Goal: Book appointment/travel/reservation

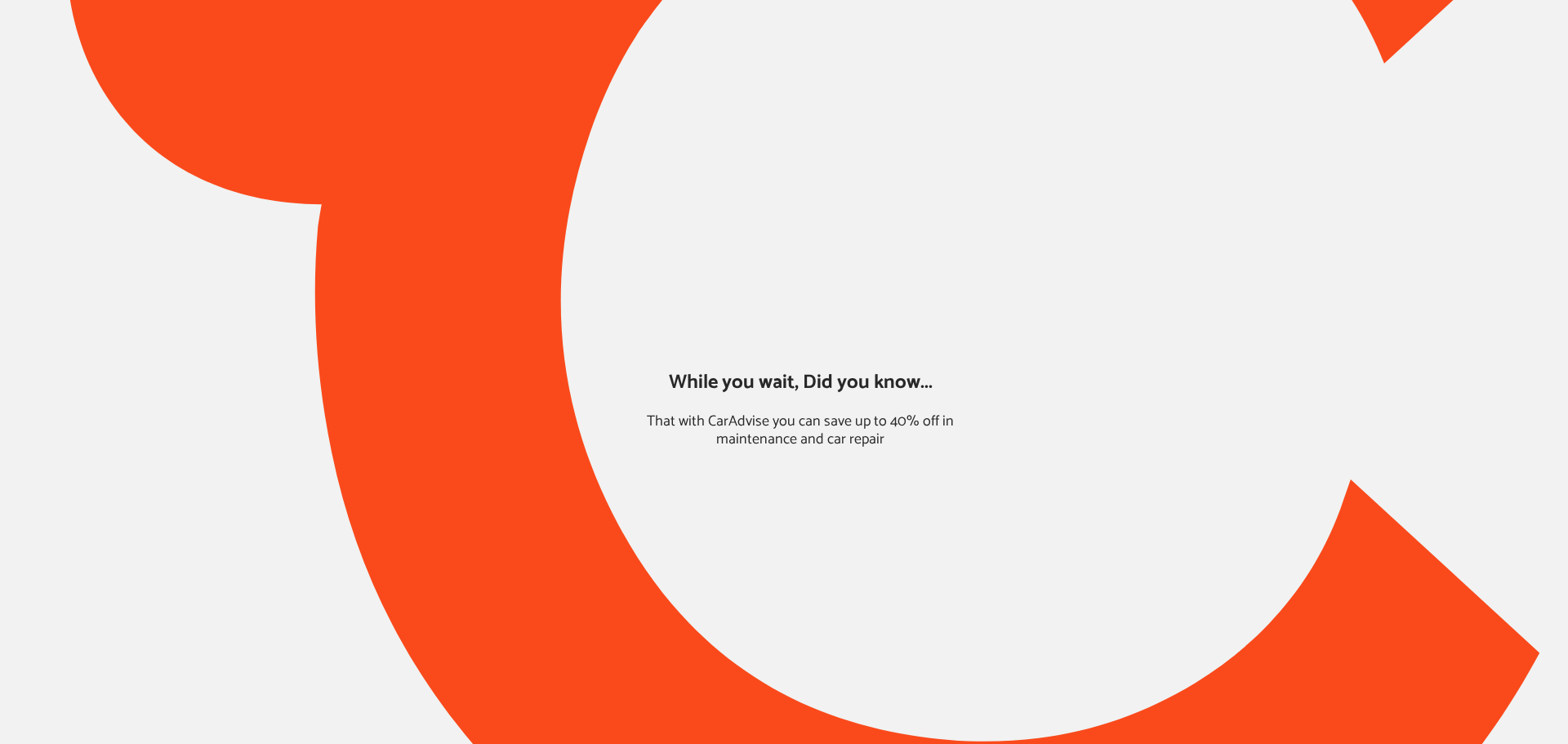
type input "*****"
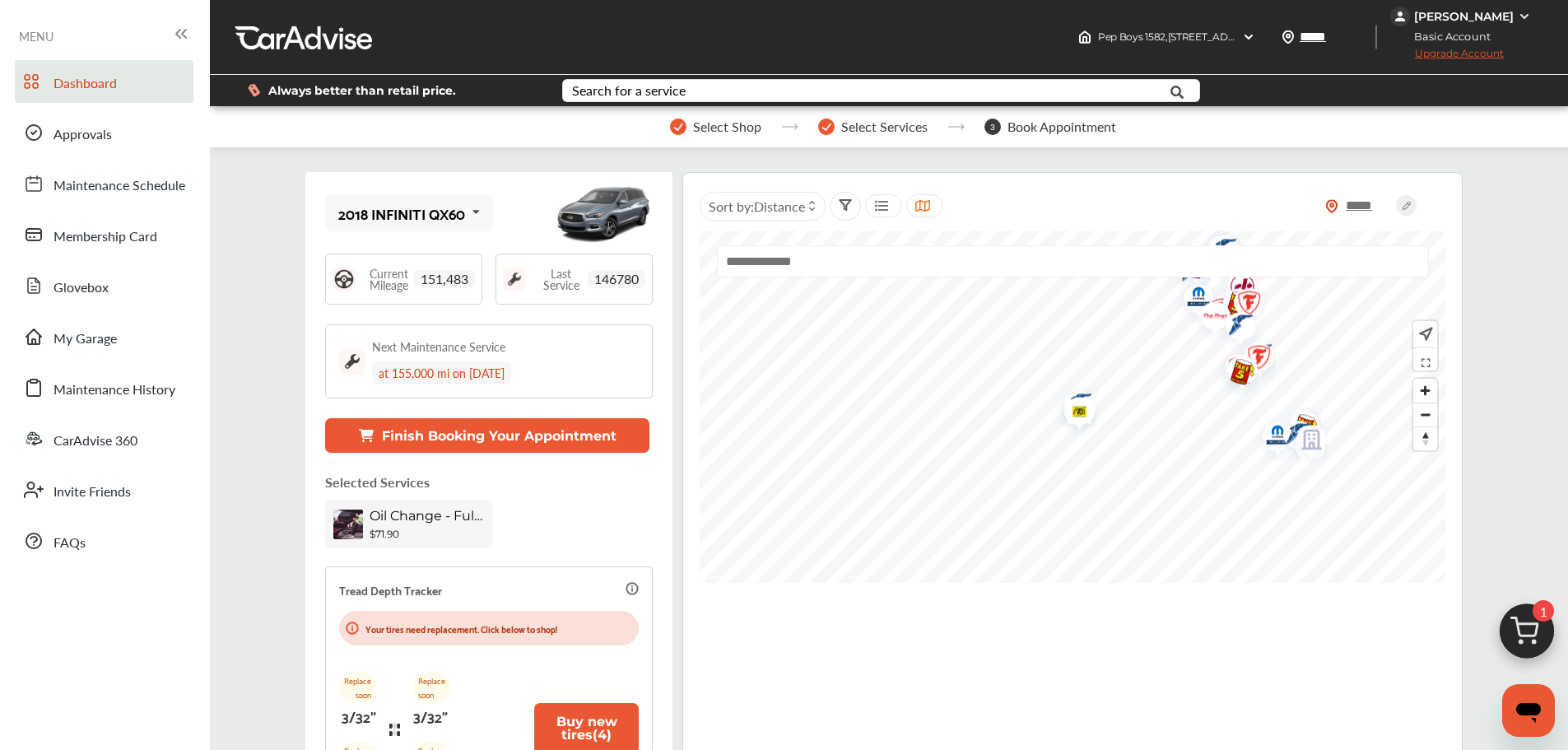
click at [1193, 628] on img at bounding box center [1527, 636] width 79 height 79
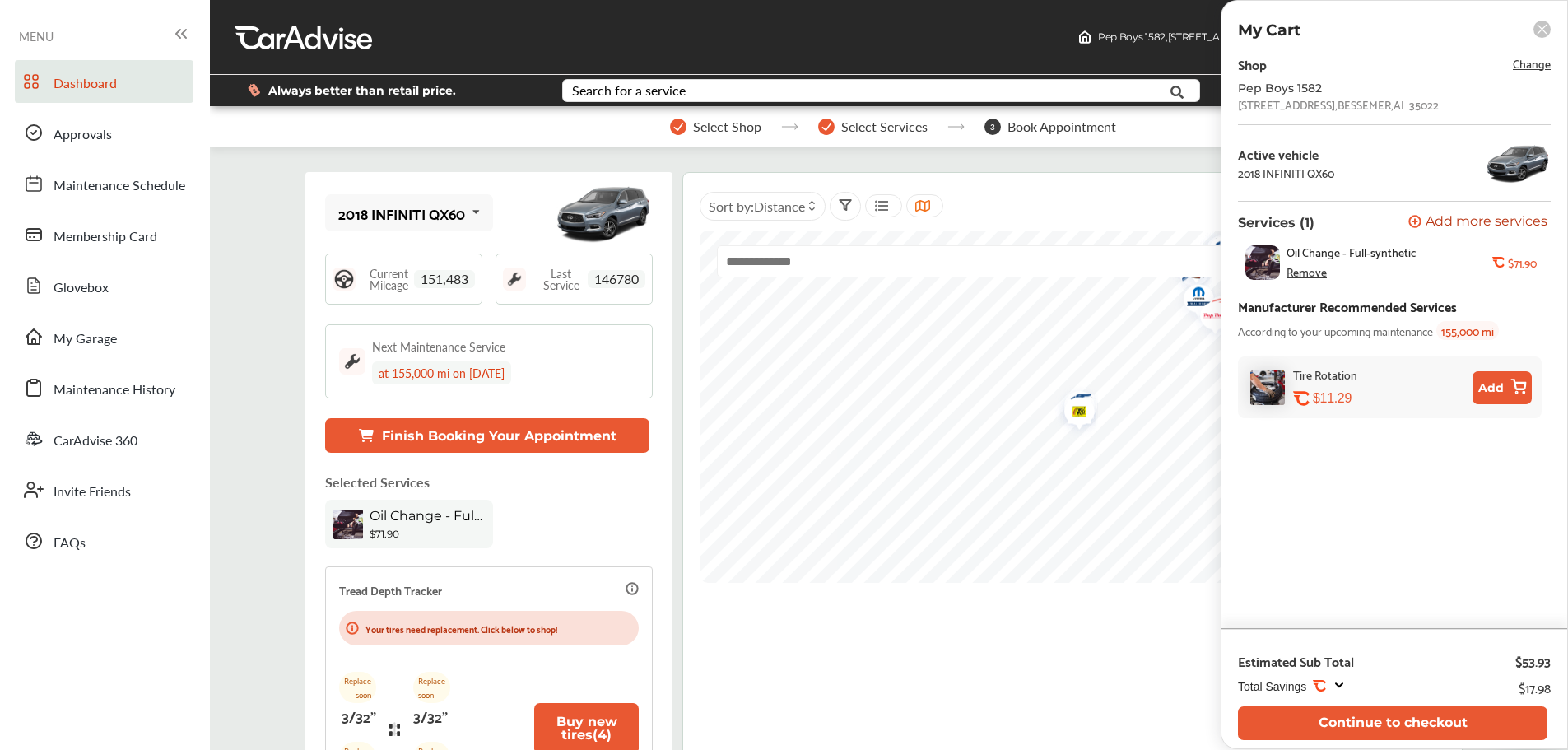
click at [1193, 649] on button "Continue to checkout" at bounding box center [1392, 723] width 309 height 34
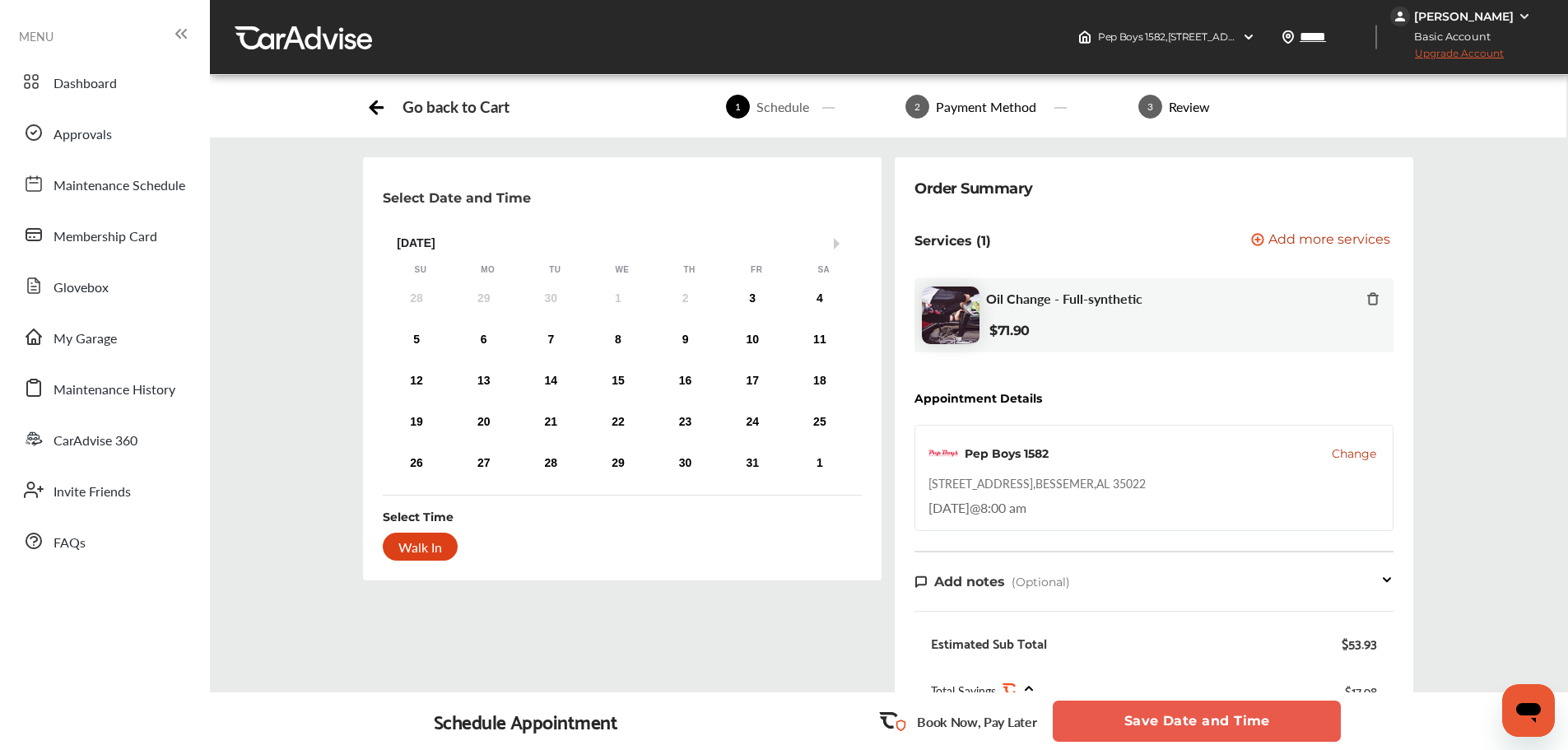
click at [755, 302] on div "3" at bounding box center [752, 298] width 26 height 26
click at [518, 541] on div "4:00 PM" at bounding box center [510, 547] width 76 height 29
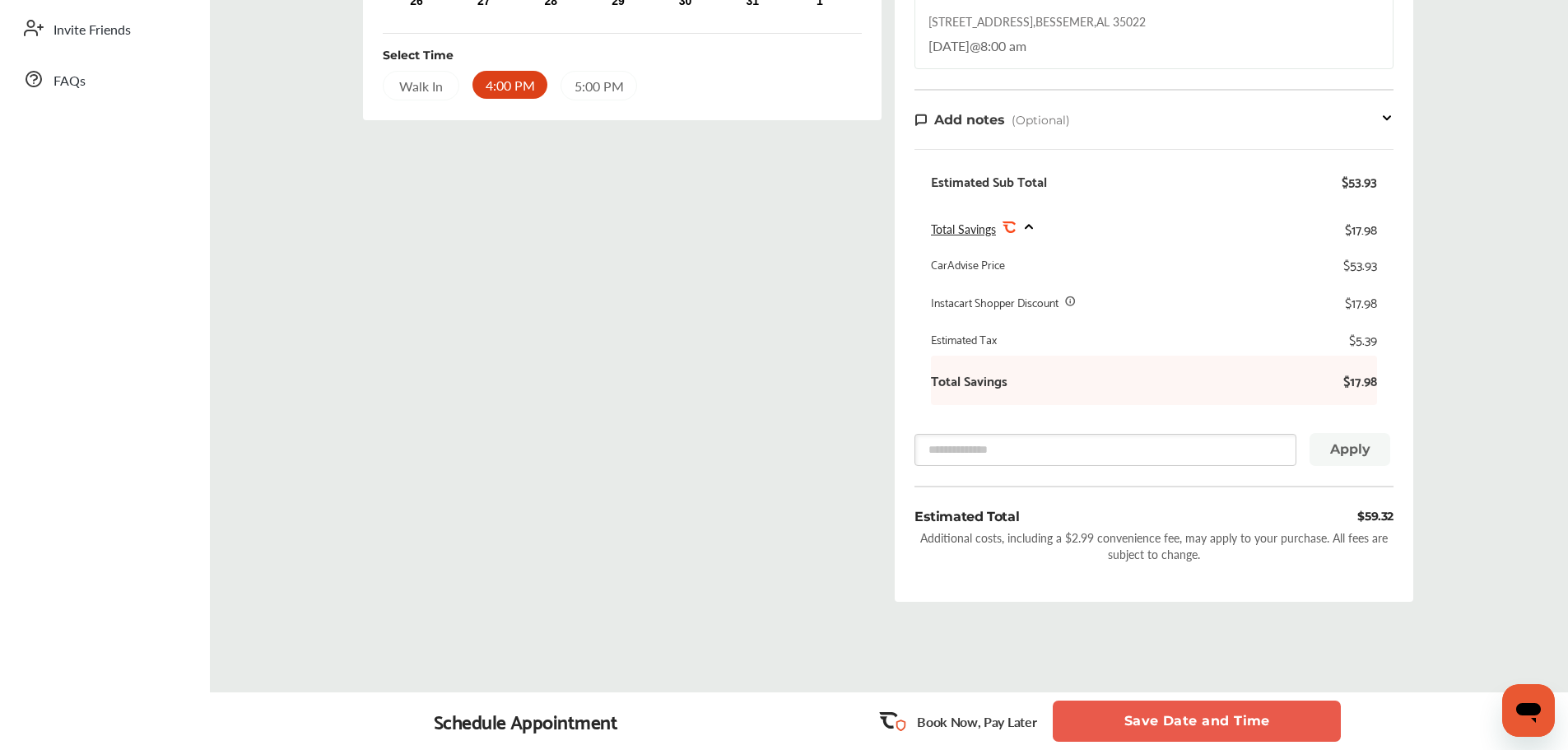
scroll to position [437, 0]
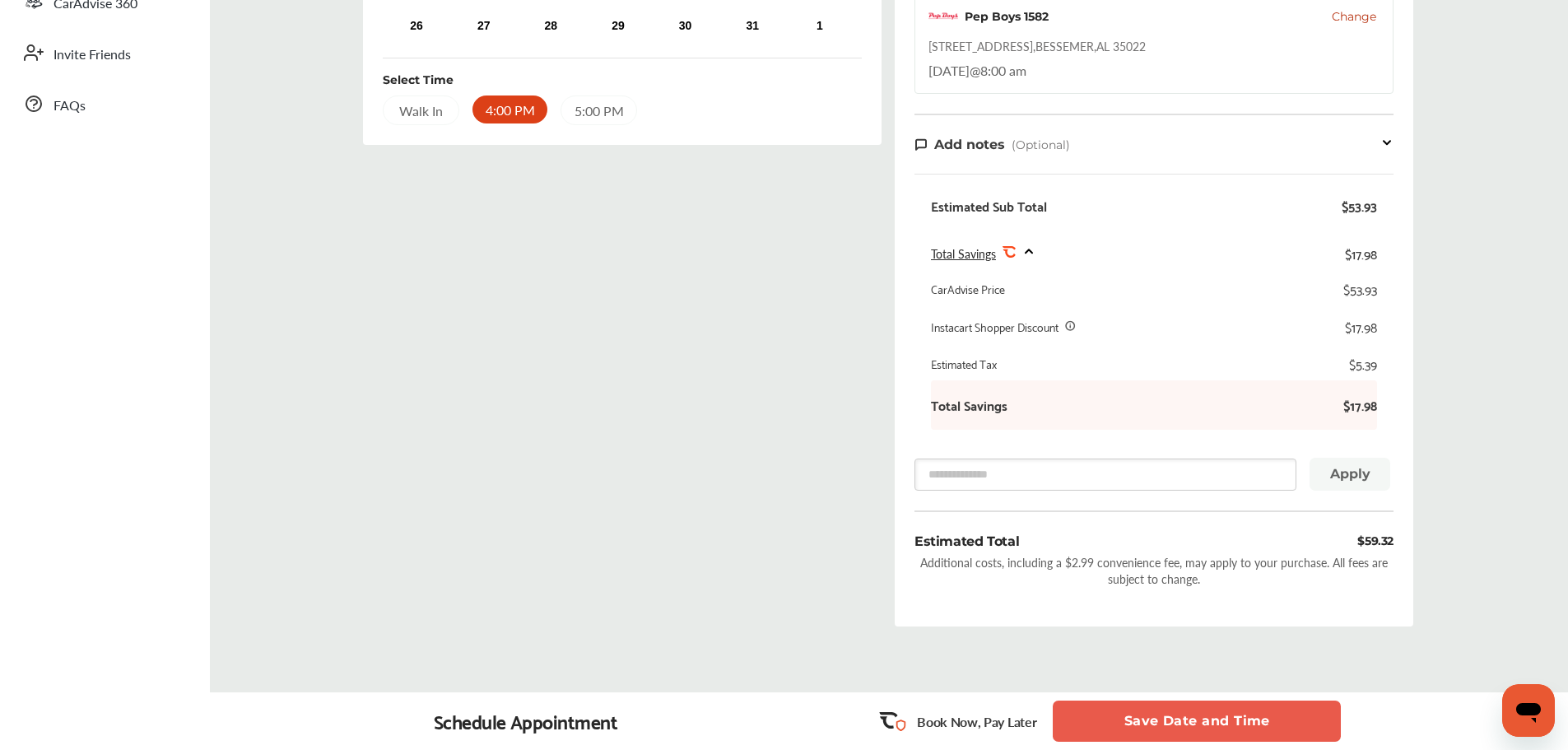
click at [1129, 52] on div "[STREET_ADDRESS]" at bounding box center [1037, 46] width 218 height 17
copy div "[STREET_ADDRESS]"
click at [1191, 649] on button "Save Date and Time" at bounding box center [1197, 721] width 288 height 41
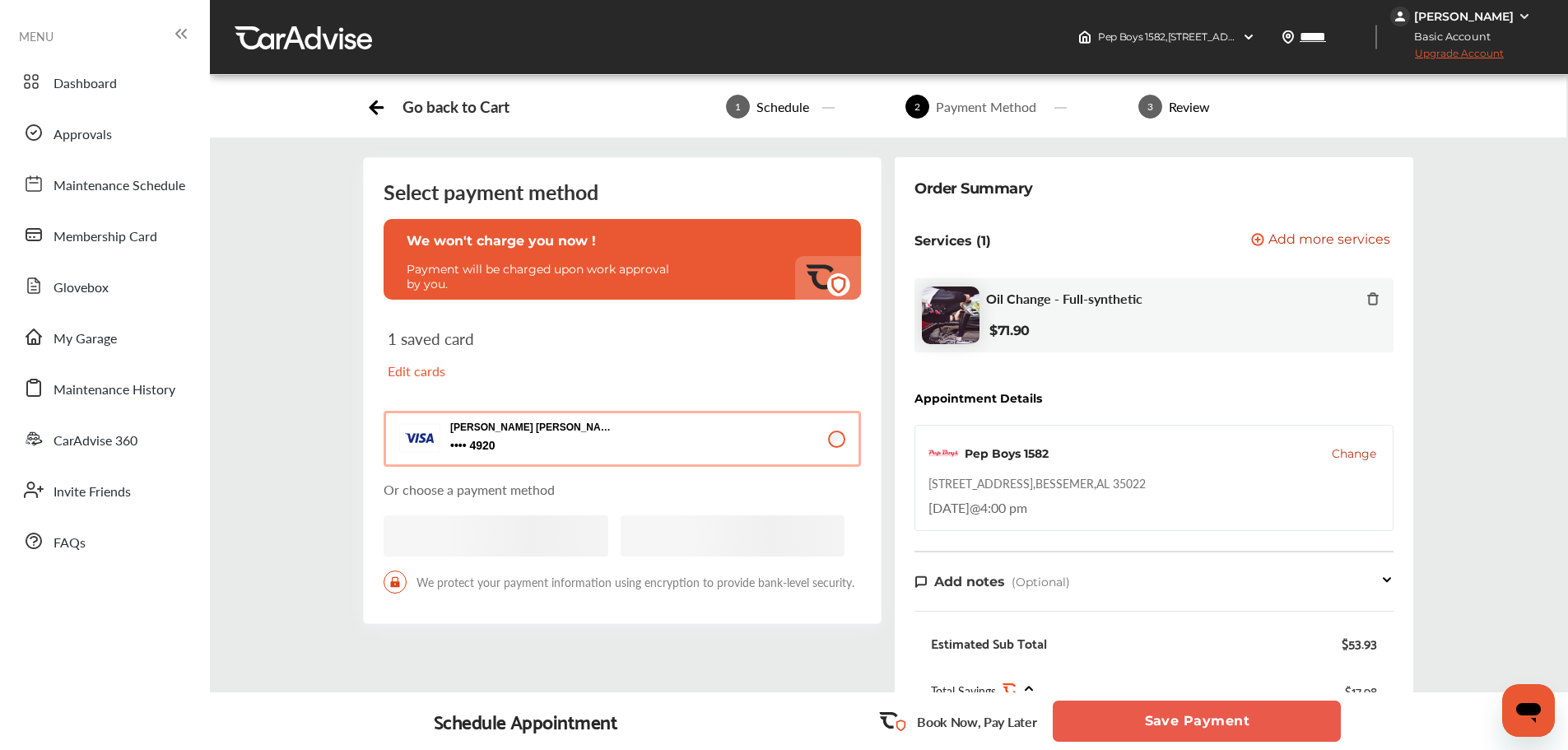
click at [1191, 649] on button "Save Payment" at bounding box center [1197, 721] width 288 height 41
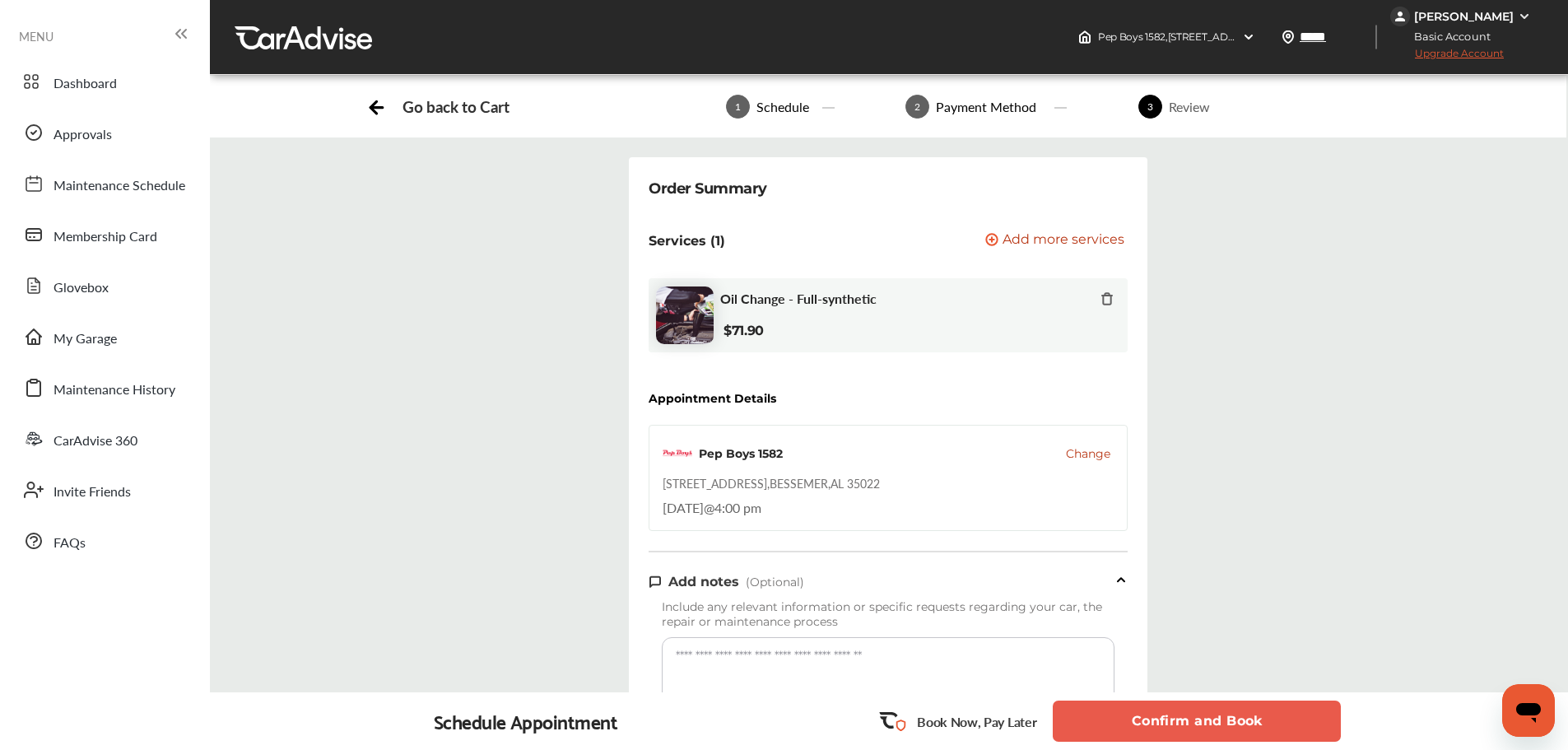
click at [1191, 649] on button "Confirm and Book" at bounding box center [1197, 721] width 288 height 41
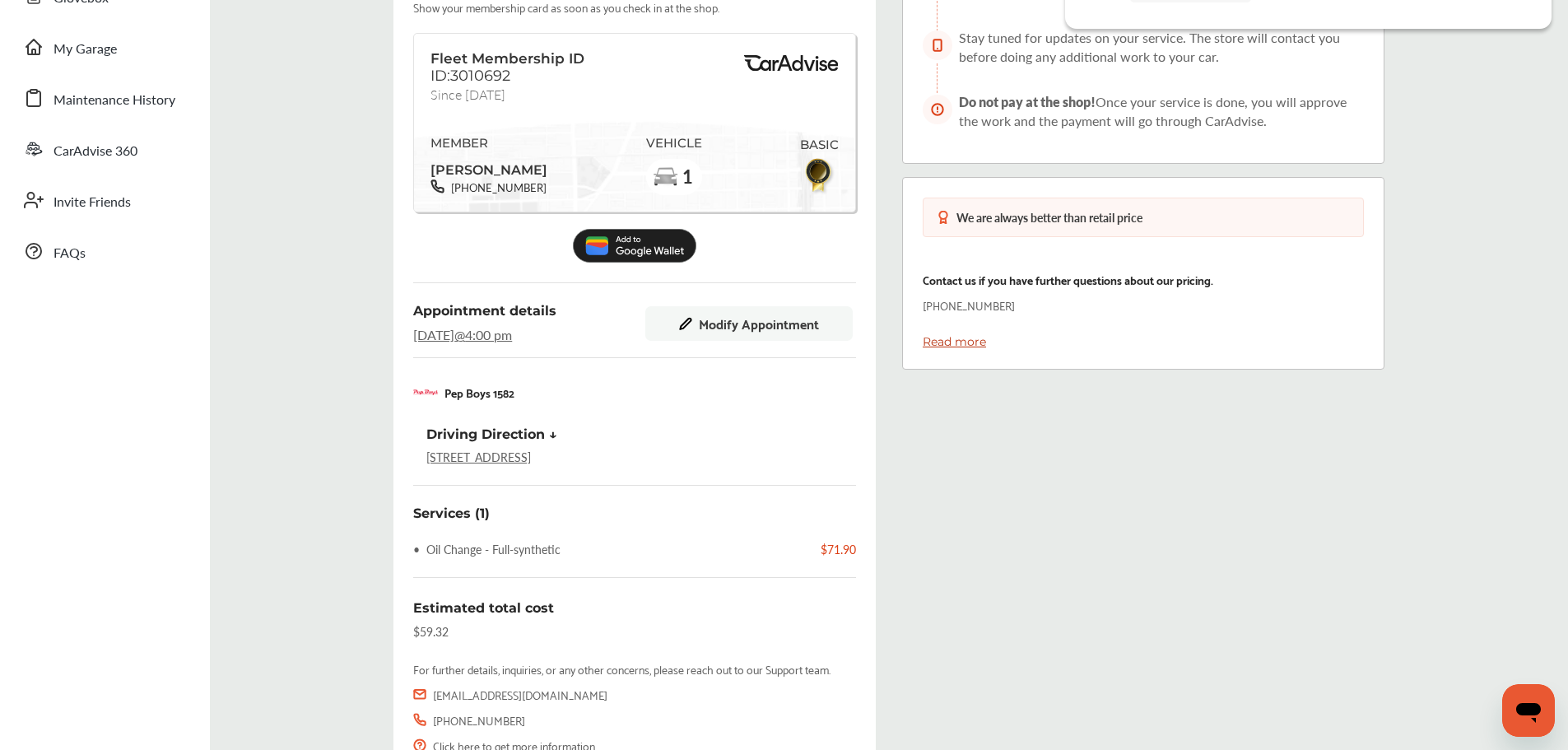
scroll to position [438, 0]
